Goal: Transaction & Acquisition: Download file/media

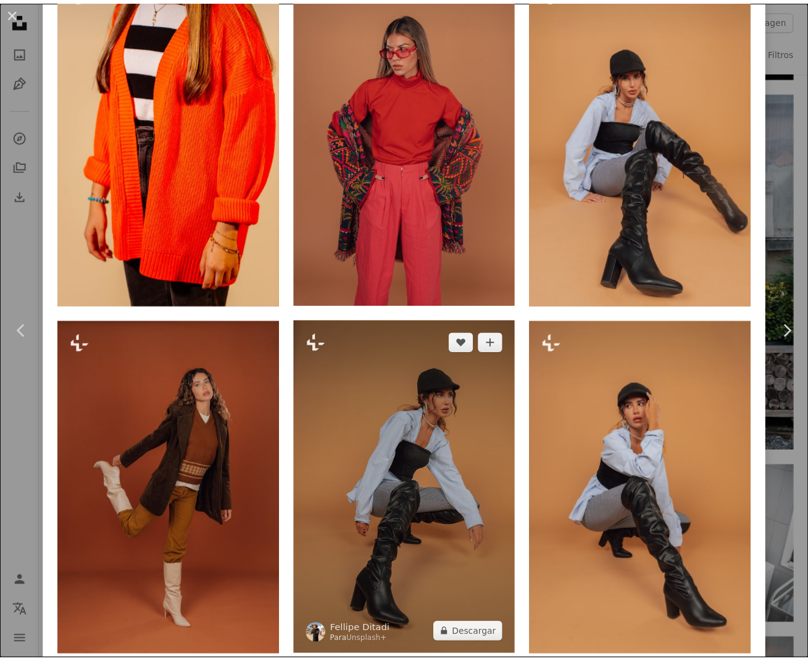
scroll to position [2992, 0]
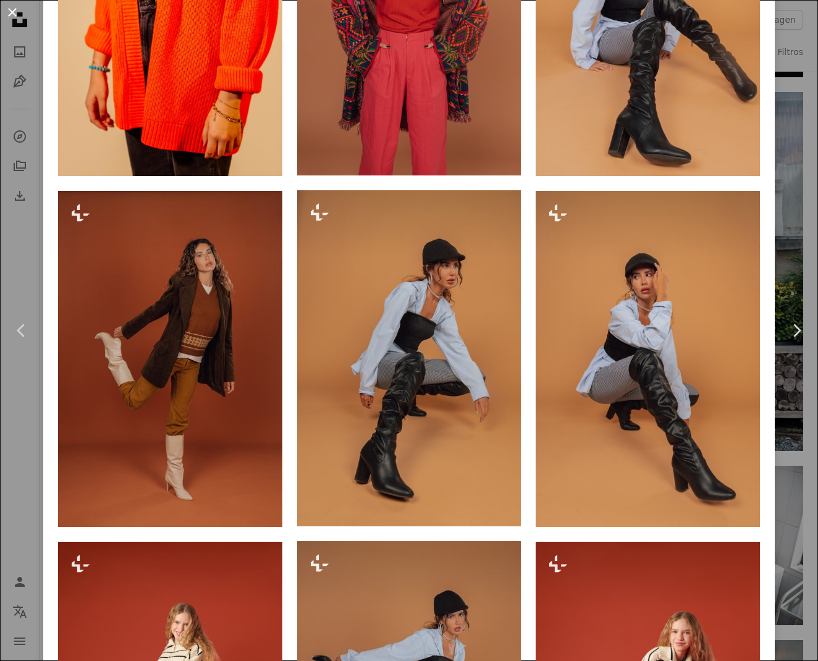
click at [20, 14] on button "An X shape" at bounding box center [12, 12] width 15 height 15
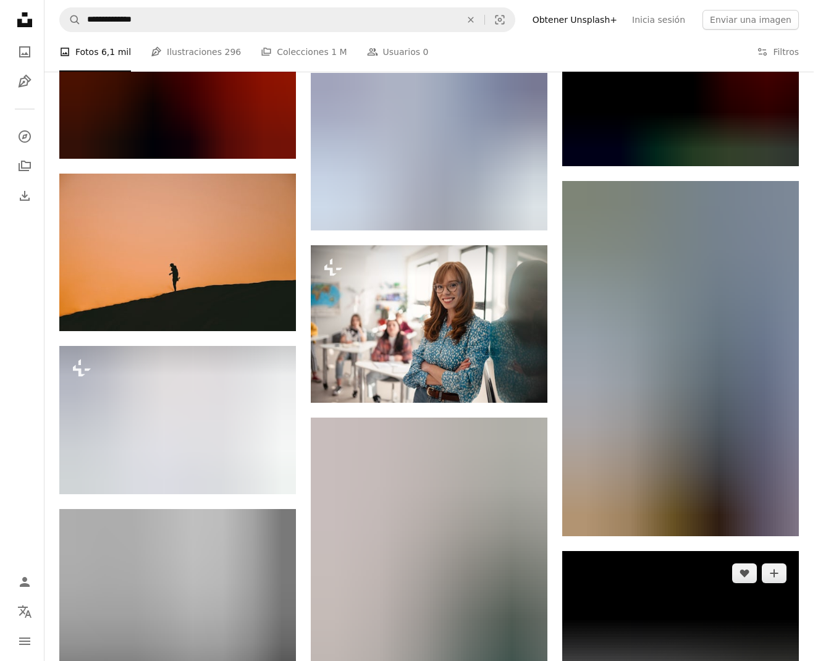
scroll to position [27894, 0]
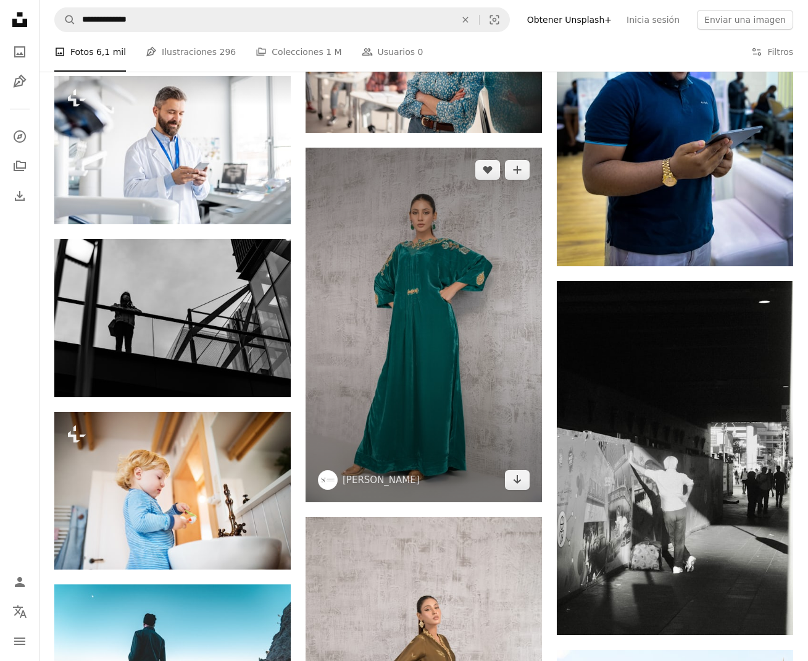
click at [441, 373] on img at bounding box center [424, 325] width 237 height 355
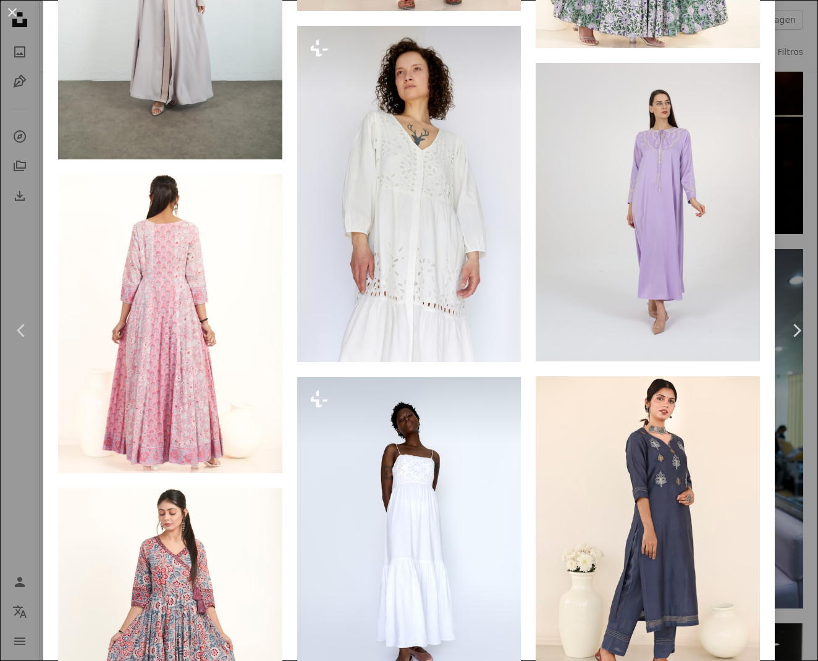
scroll to position [2886, 0]
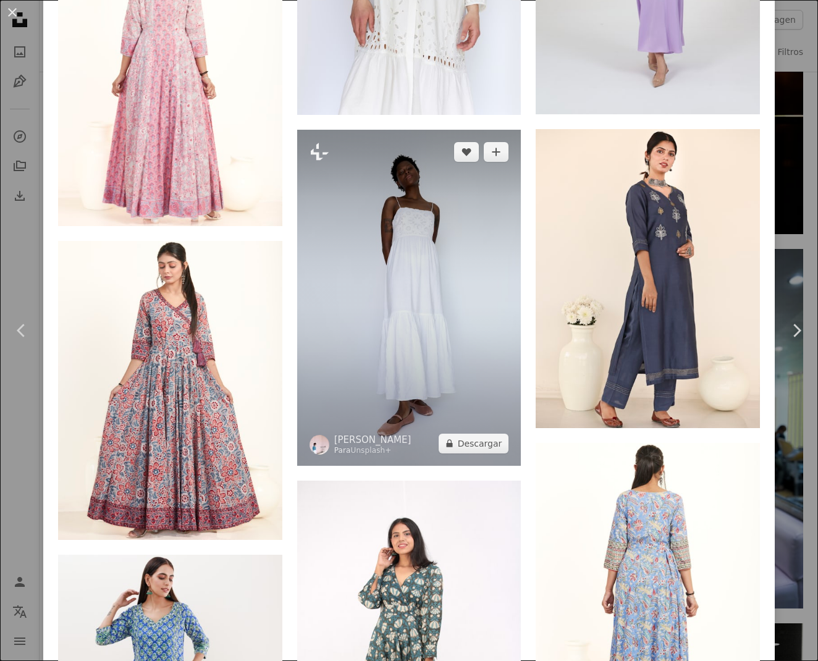
click at [423, 314] on img at bounding box center [409, 298] width 224 height 336
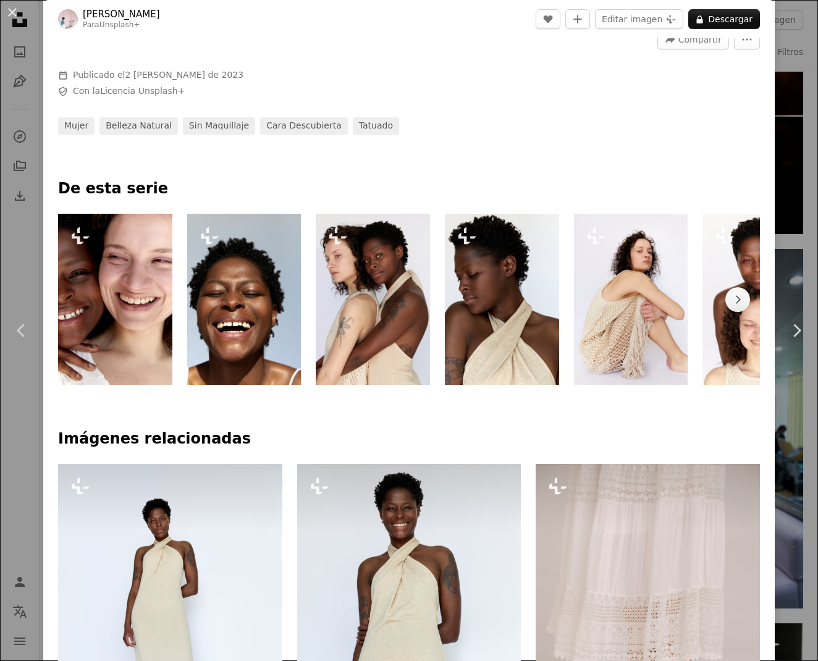
scroll to position [1031, 0]
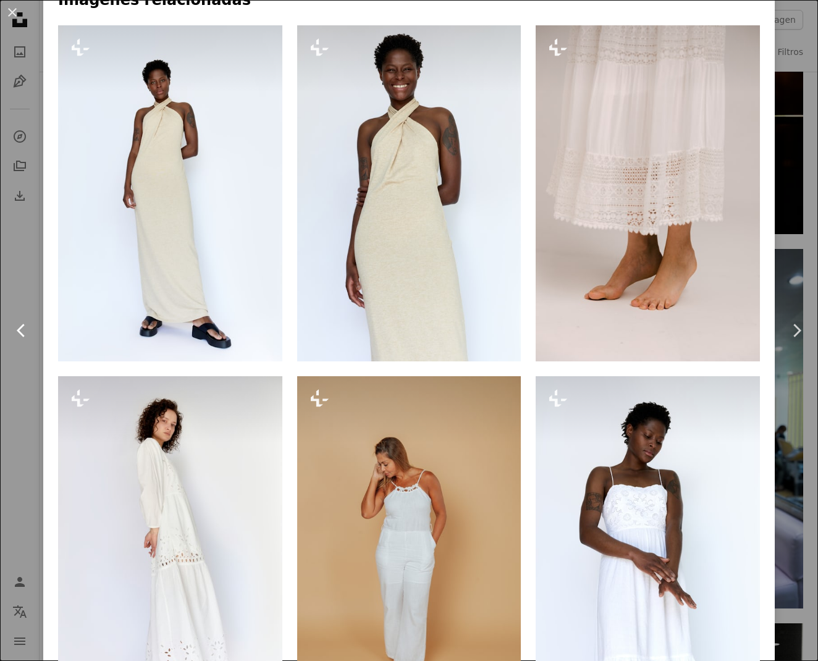
click at [20, 333] on icon at bounding box center [21, 330] width 8 height 13
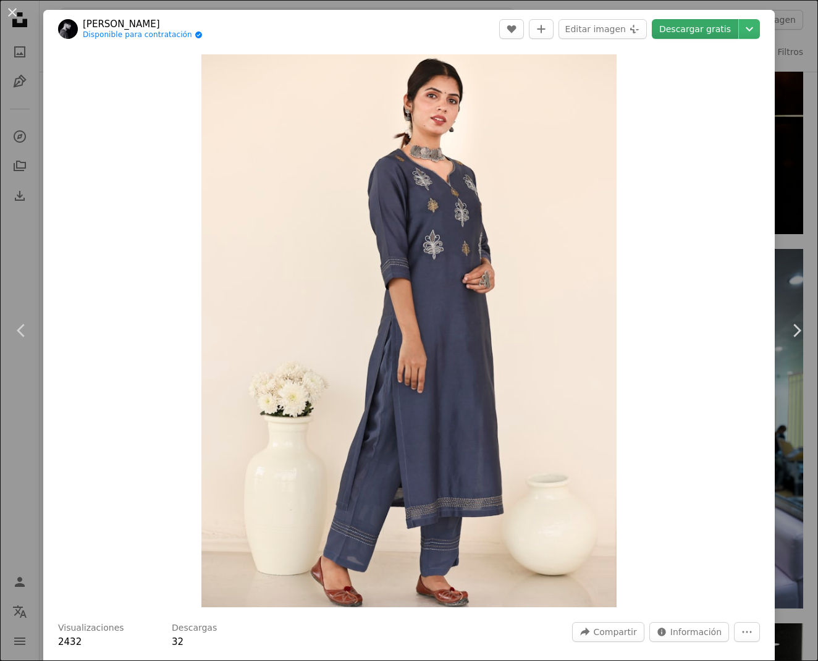
click at [689, 27] on link "Descargar gratis" at bounding box center [695, 29] width 86 height 20
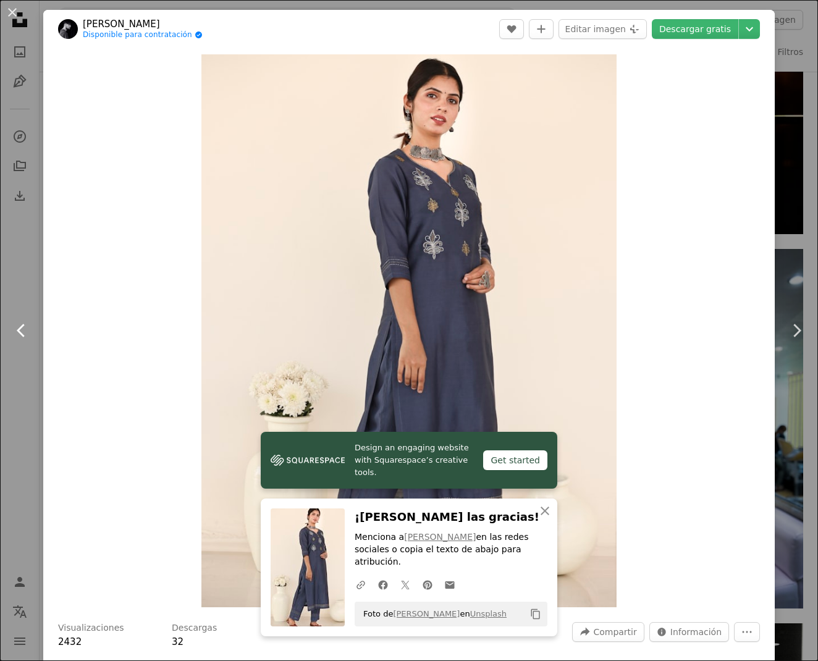
click at [18, 338] on icon "Chevron left" at bounding box center [22, 331] width 20 height 20
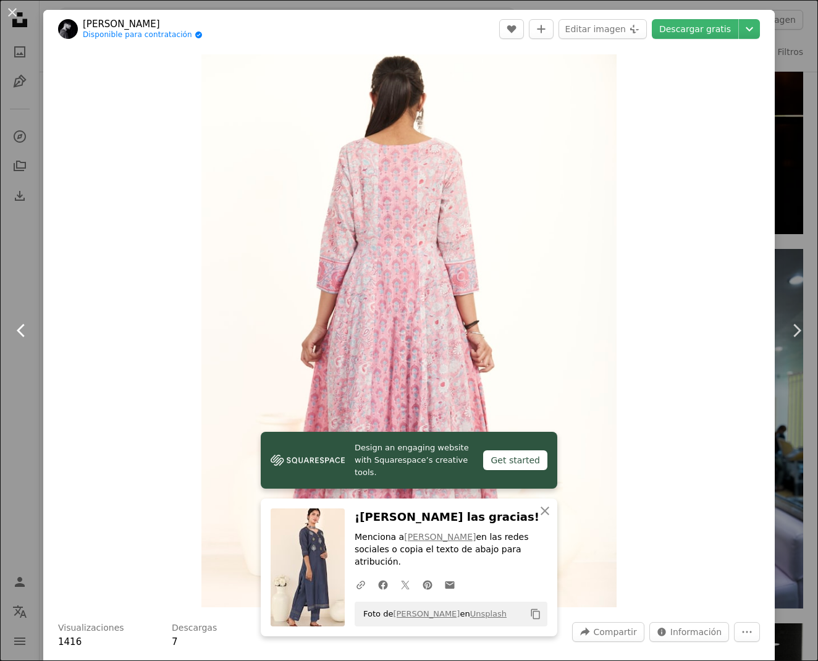
click at [24, 332] on icon "Chevron left" at bounding box center [22, 331] width 20 height 20
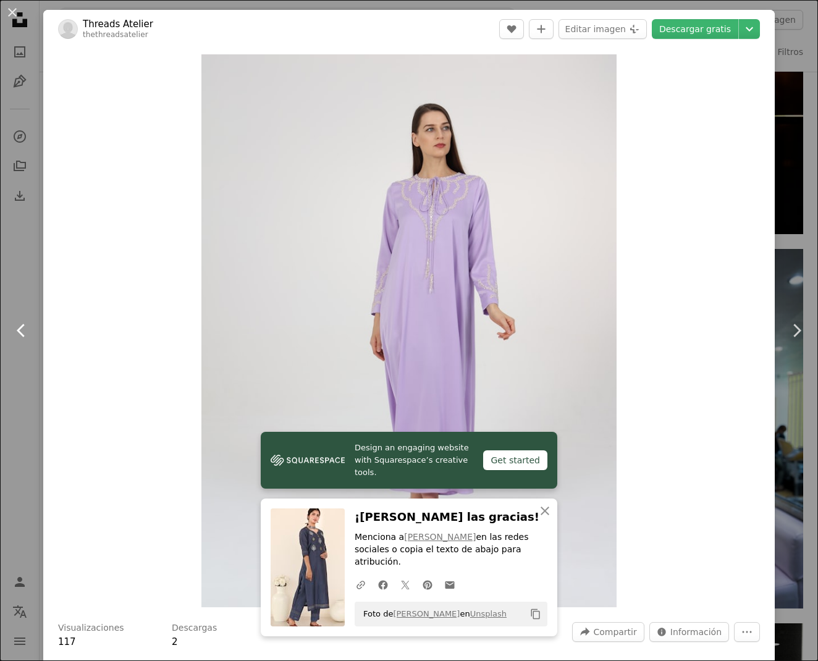
click at [24, 332] on icon "Chevron left" at bounding box center [22, 331] width 20 height 20
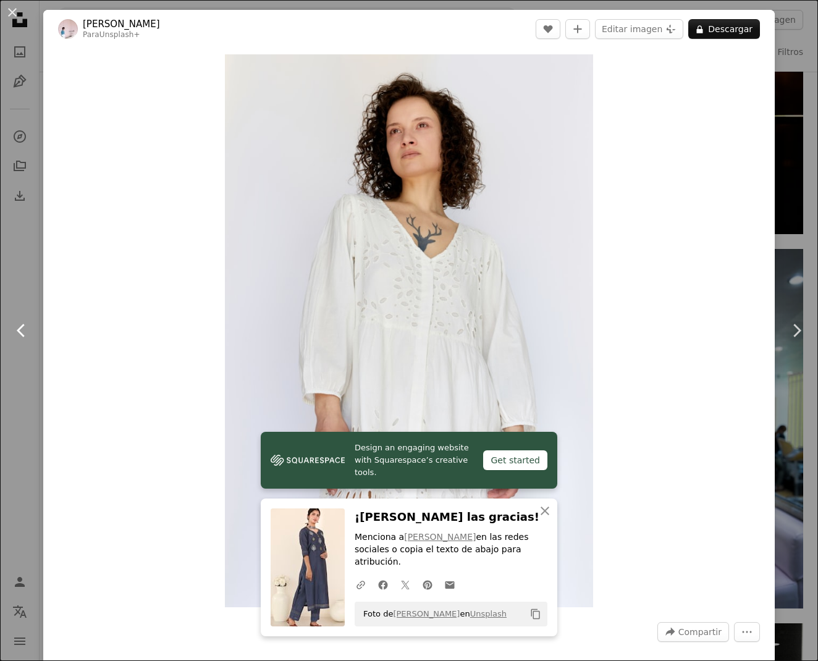
click at [24, 332] on icon "Chevron left" at bounding box center [22, 331] width 20 height 20
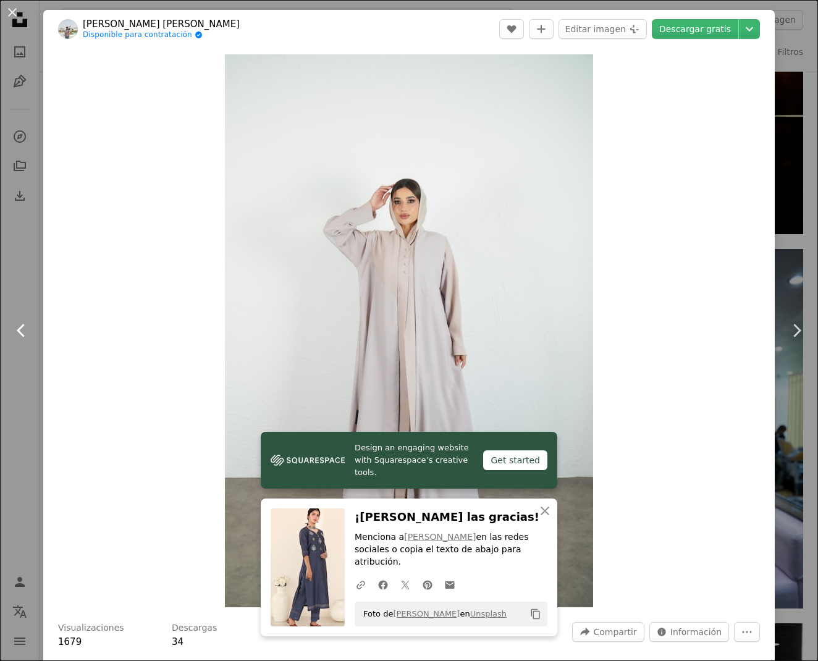
click at [24, 333] on icon "Chevron left" at bounding box center [22, 331] width 20 height 20
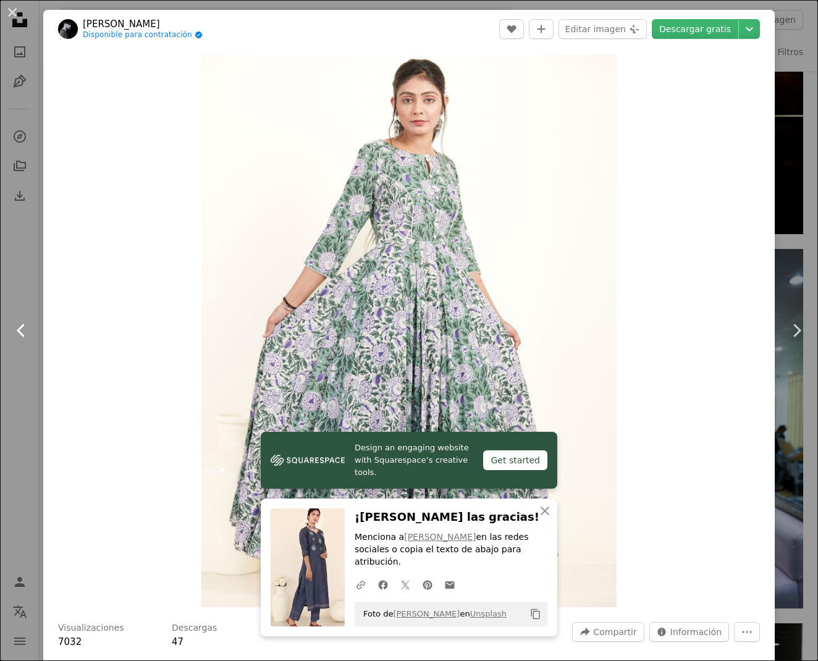
click at [24, 333] on icon "Chevron left" at bounding box center [22, 331] width 20 height 20
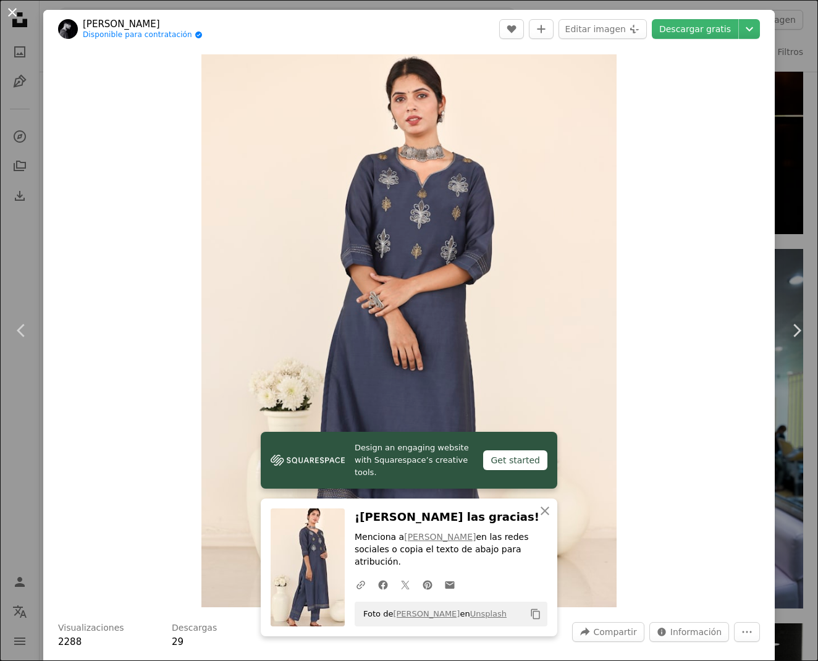
click at [12, 12] on button "An X shape" at bounding box center [12, 12] width 15 height 15
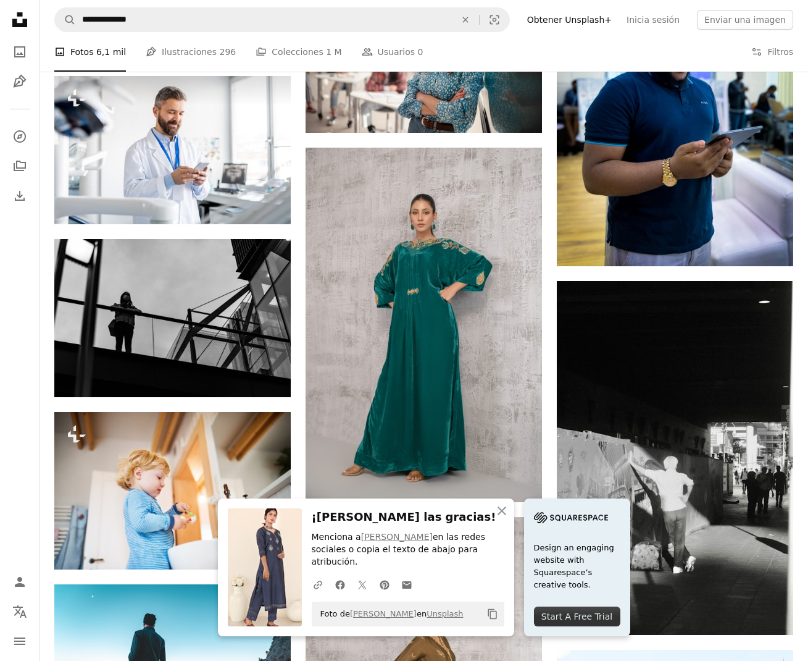
scroll to position [28004, 0]
